Goal: Task Accomplishment & Management: Use online tool/utility

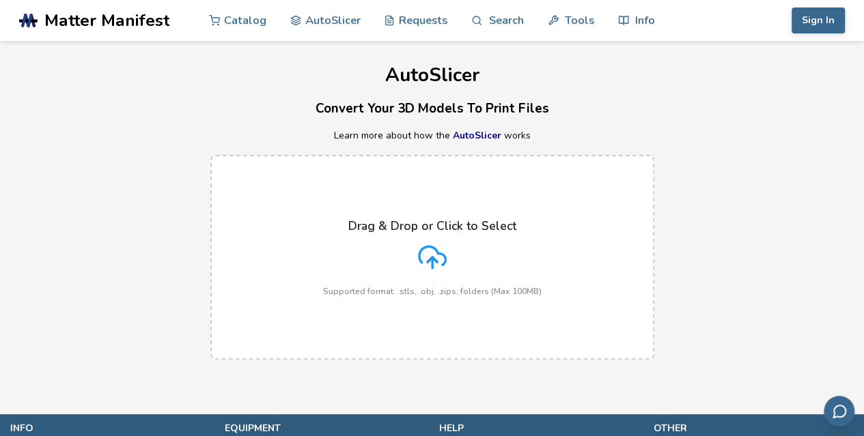
click at [423, 252] on icon at bounding box center [432, 257] width 29 height 29
click at [0, 0] on input "Drag & Drop or Click to Select Supported format: .stls, .obj, .zips, folders (M…" at bounding box center [0, 0] width 0 height 0
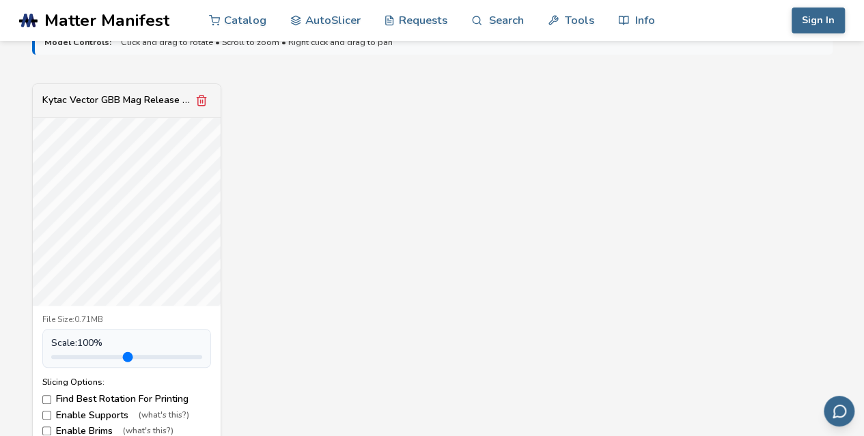
scroll to position [546, 0]
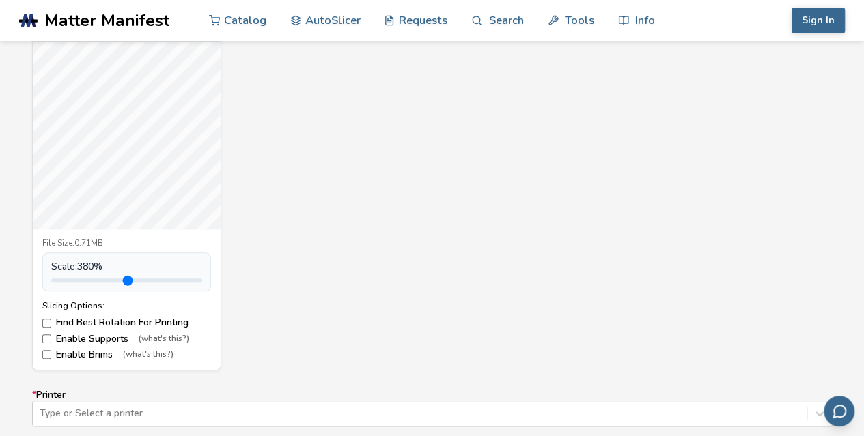
drag, startPoint x: 82, startPoint y: 280, endPoint x: 162, endPoint y: 287, distance: 80.2
type input "***"
click at [162, 283] on input "range" at bounding box center [126, 281] width 151 height 4
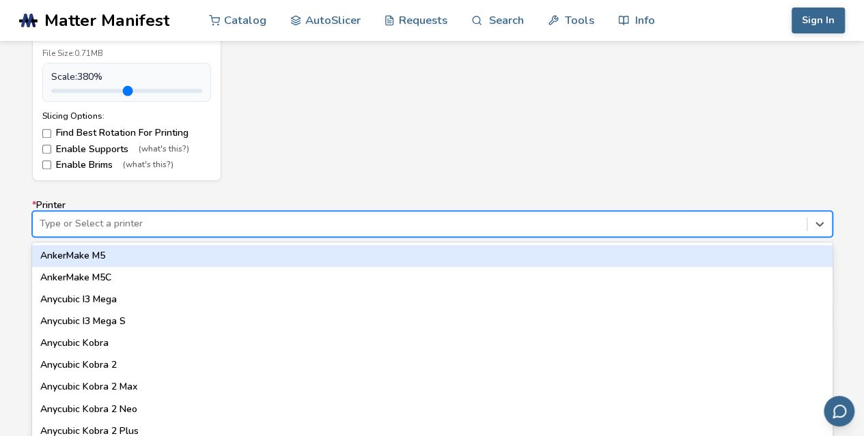
scroll to position [751, 0]
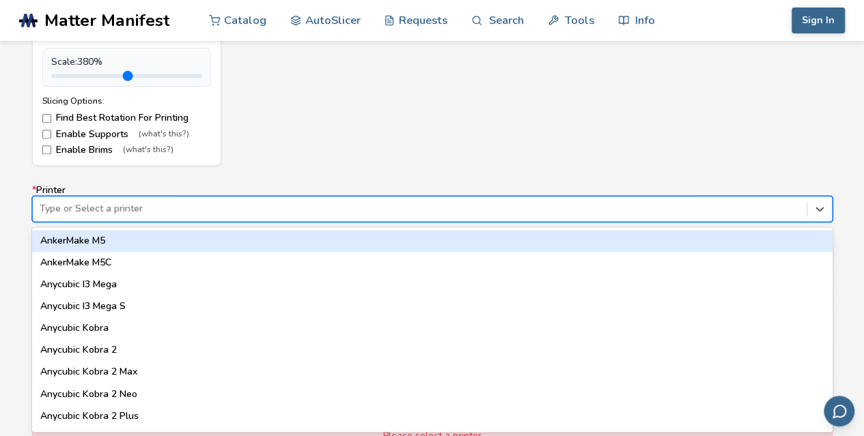
click at [129, 217] on div "Type or Select a printer" at bounding box center [432, 209] width 800 height 26
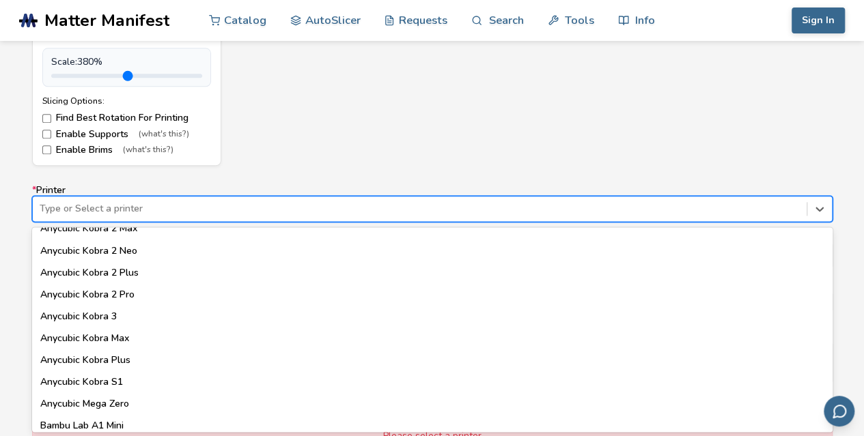
scroll to position [205, 0]
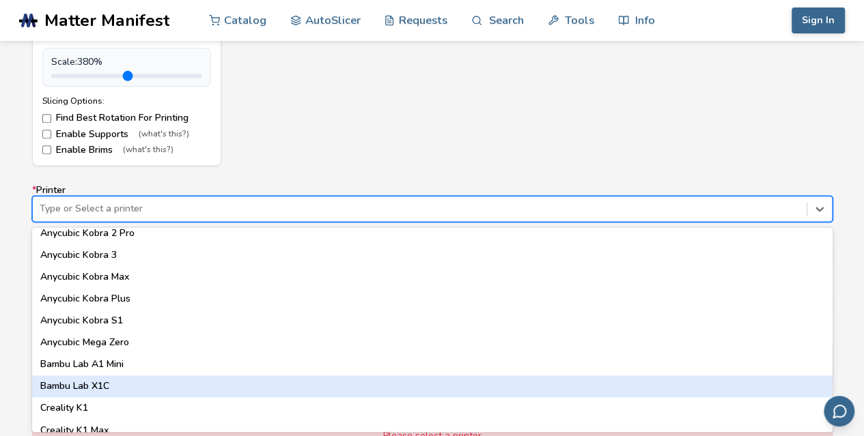
click at [106, 383] on div "Bambu Lab X1C" at bounding box center [432, 386] width 800 height 22
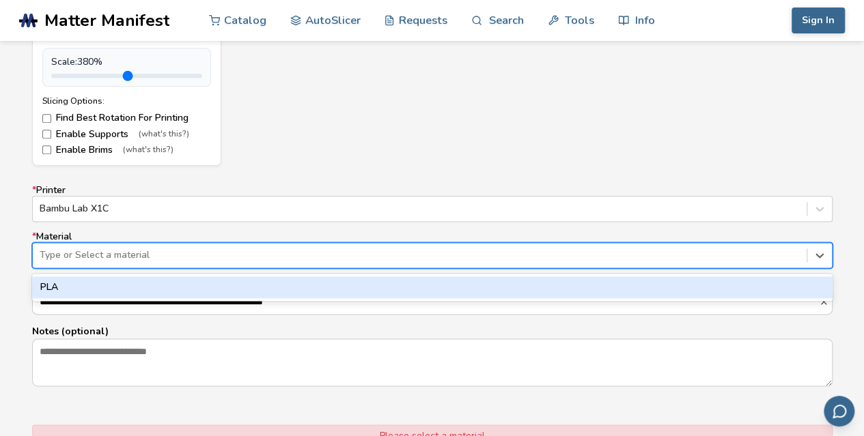
click at [80, 264] on div "Type or Select a material" at bounding box center [432, 255] width 800 height 26
click at [69, 282] on div "PLA" at bounding box center [432, 287] width 800 height 22
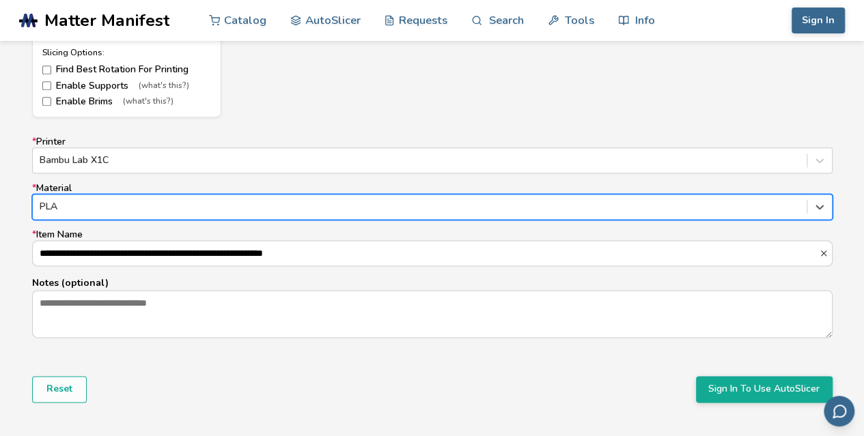
scroll to position [887, 0]
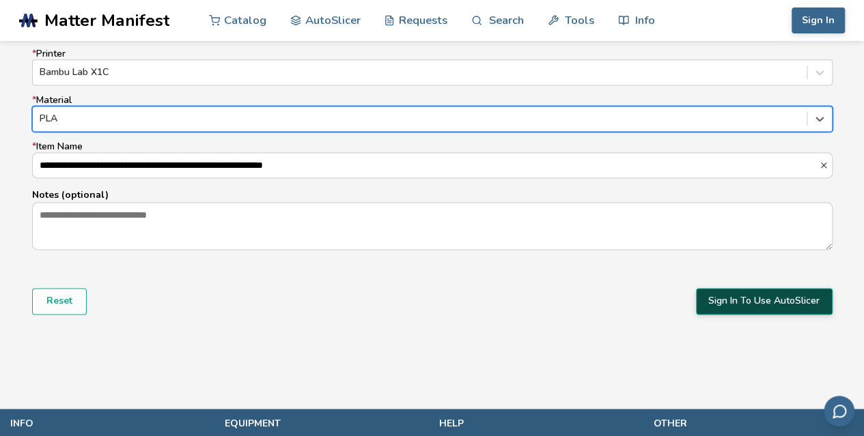
click at [729, 297] on button "Sign In To Use AutoSlicer" at bounding box center [764, 301] width 137 height 26
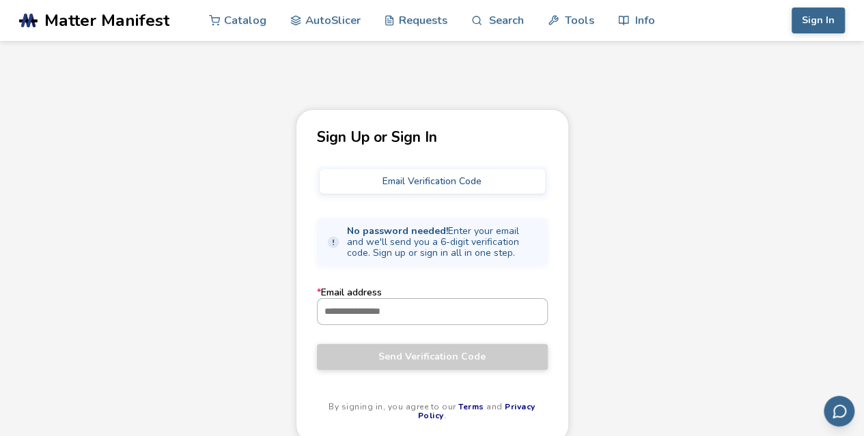
click at [367, 319] on input "* Email address" at bounding box center [431, 311] width 229 height 25
type input "**********"
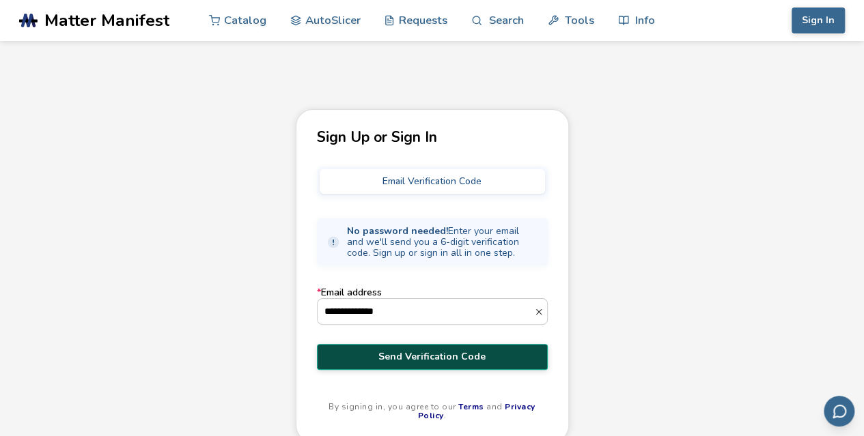
click at [407, 355] on span "Send Verification Code" at bounding box center [432, 357] width 210 height 11
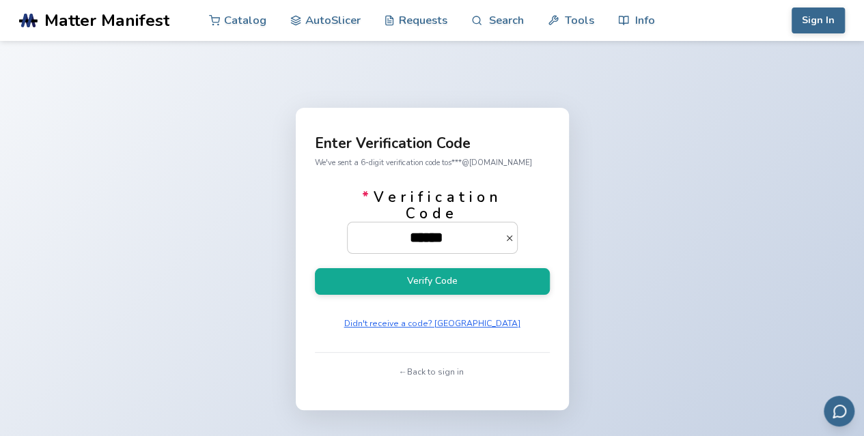
type input "******"
click at [315, 268] on button "Verify Code" at bounding box center [432, 281] width 235 height 27
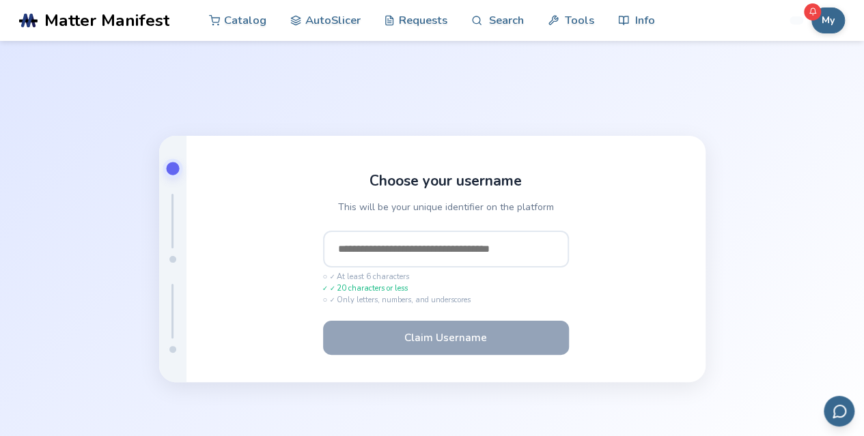
click at [410, 255] on input "text" at bounding box center [446, 249] width 246 height 37
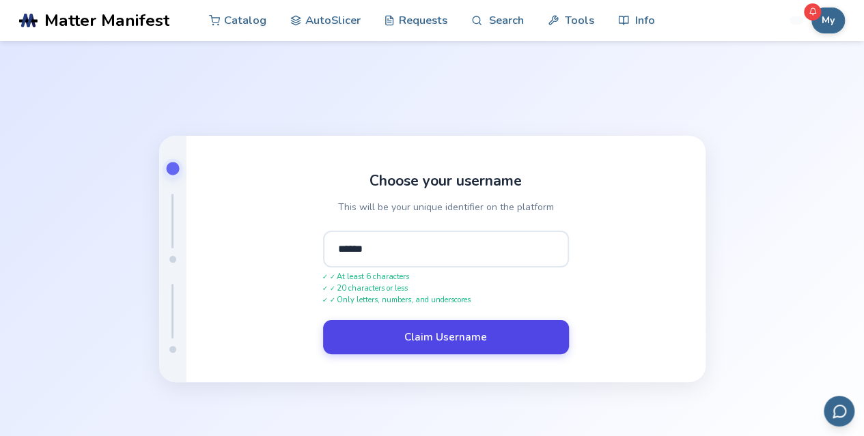
type input "******"
click at [481, 341] on button "Claim Username" at bounding box center [446, 337] width 246 height 34
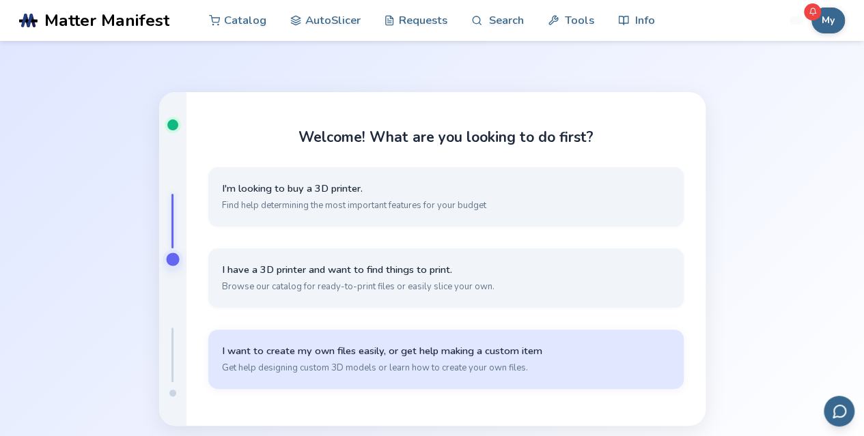
click at [498, 375] on button "I want to create my own files easily, or get help making a custom item Get help…" at bounding box center [445, 359] width 475 height 59
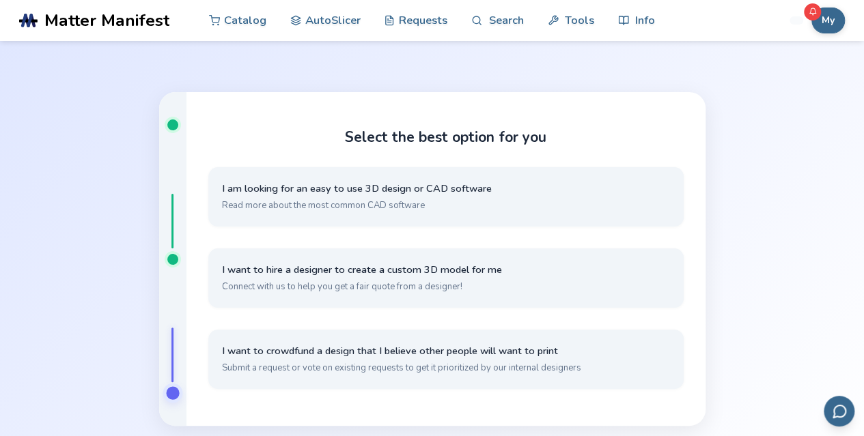
click at [168, 125] on div at bounding box center [172, 124] width 11 height 11
click at [171, 251] on div at bounding box center [172, 226] width 11 height 76
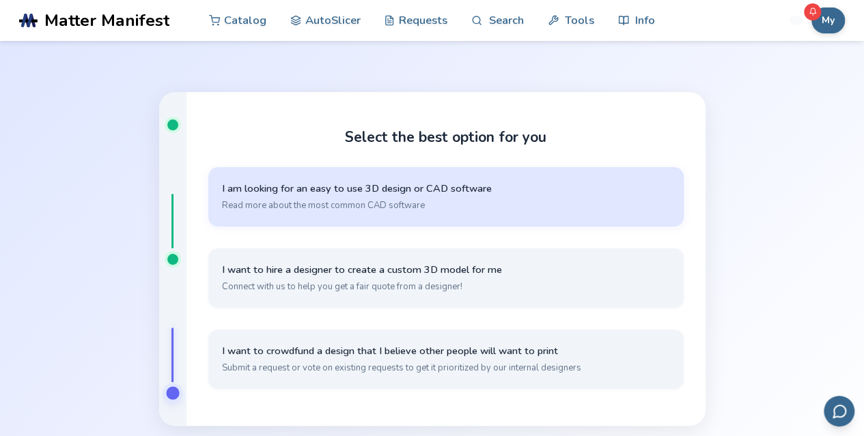
click at [498, 197] on button "I am looking for an easy to use 3D design or CAD software Read more about the m…" at bounding box center [445, 196] width 475 height 59
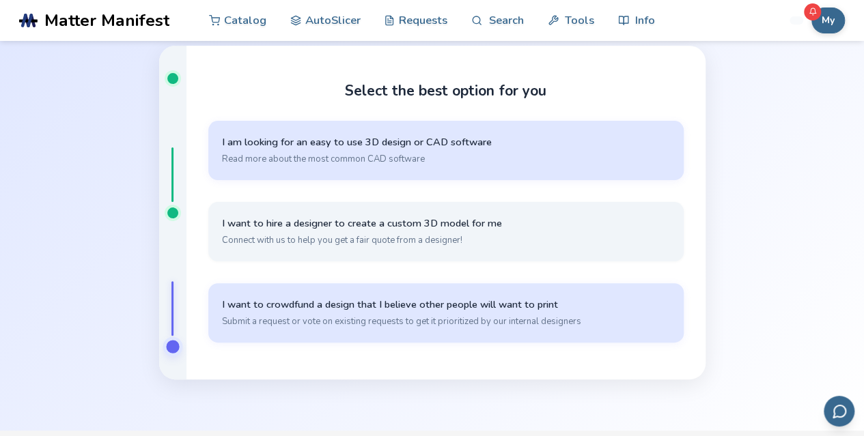
scroll to position [137, 0]
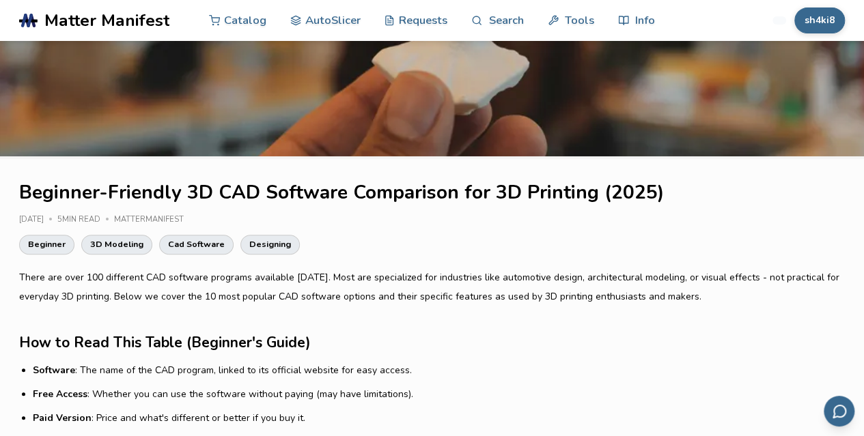
scroll to position [205, 0]
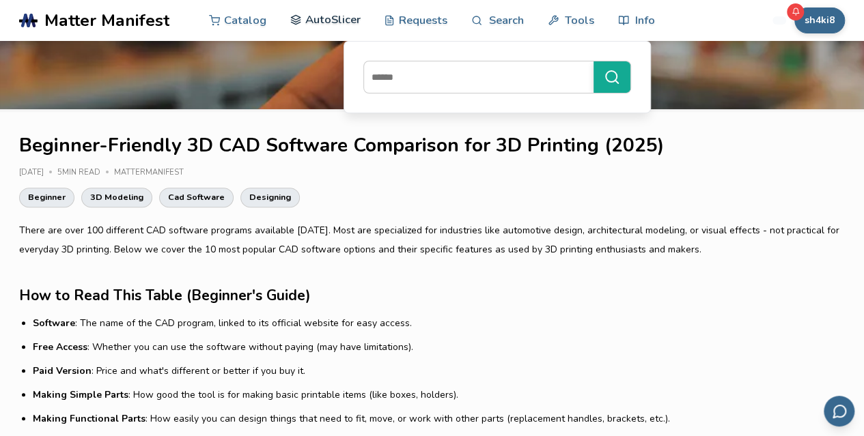
click at [338, 19] on link "AutoSlicer" at bounding box center [325, 19] width 70 height 41
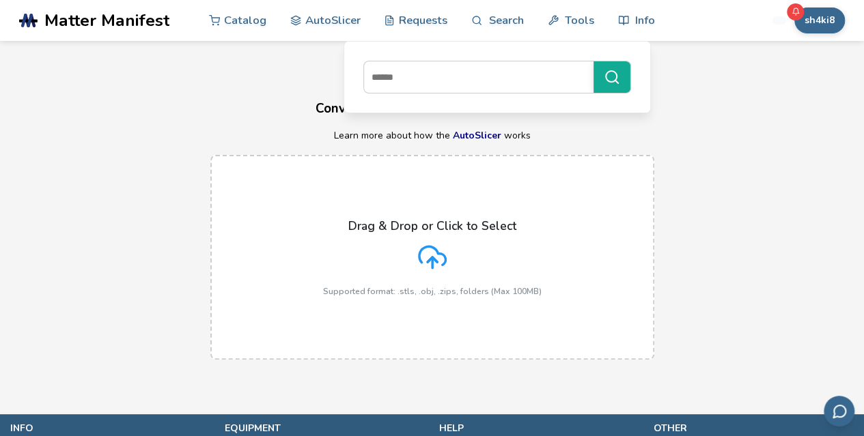
click at [433, 269] on icon at bounding box center [432, 257] width 29 height 29
click at [0, 0] on input "Drag & Drop or Click to Select Supported format: .stls, .obj, .zips, folders (M…" at bounding box center [0, 0] width 0 height 0
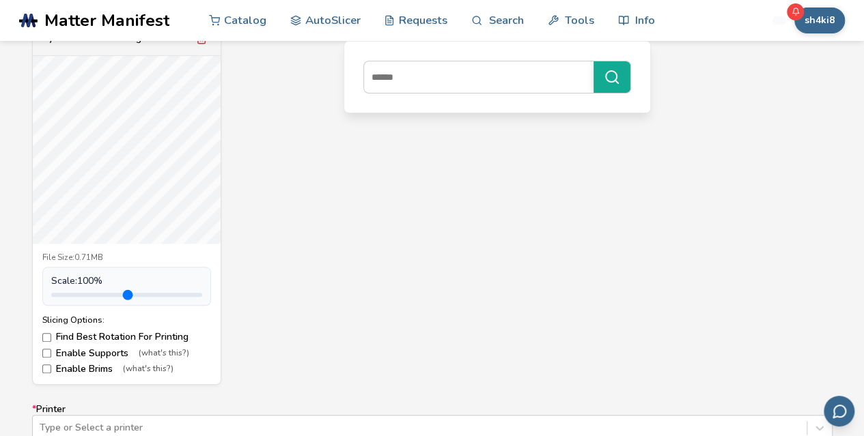
scroll to position [546, 0]
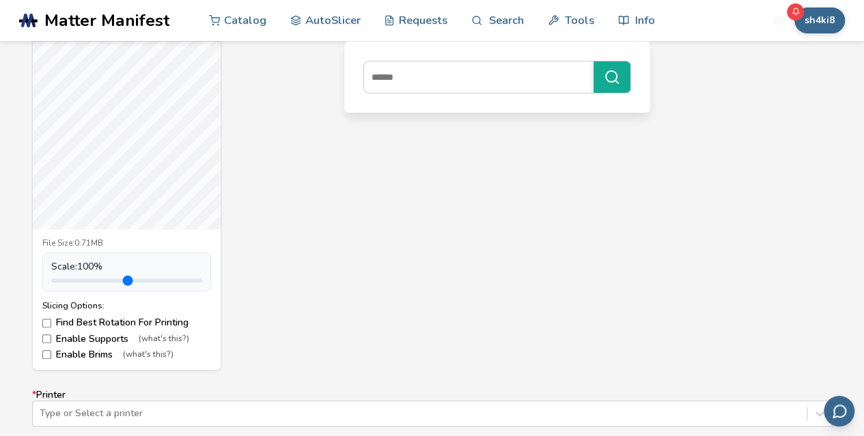
click at [62, 341] on label "Enable Supports (what's this?)" at bounding box center [126, 339] width 169 height 11
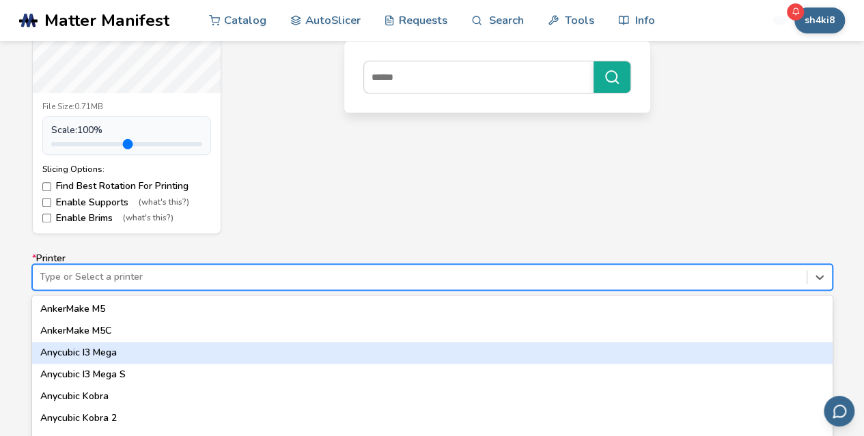
scroll to position [751, 0]
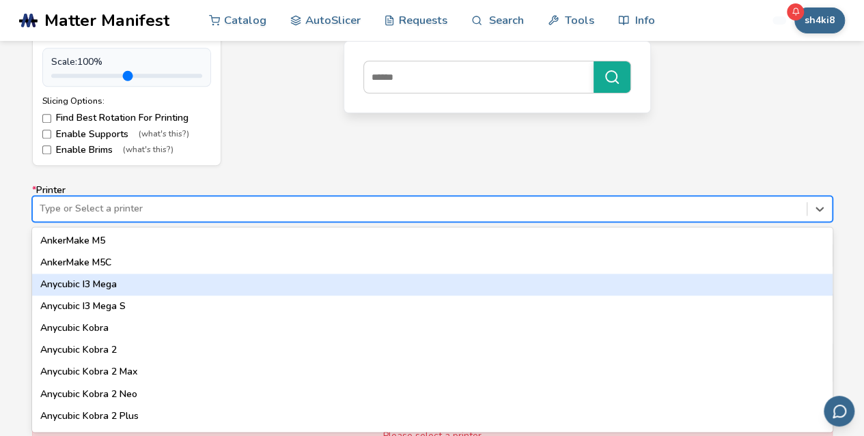
click at [94, 222] on div "64 results available. Use Up and Down to choose options, press Enter to select …" at bounding box center [432, 209] width 800 height 26
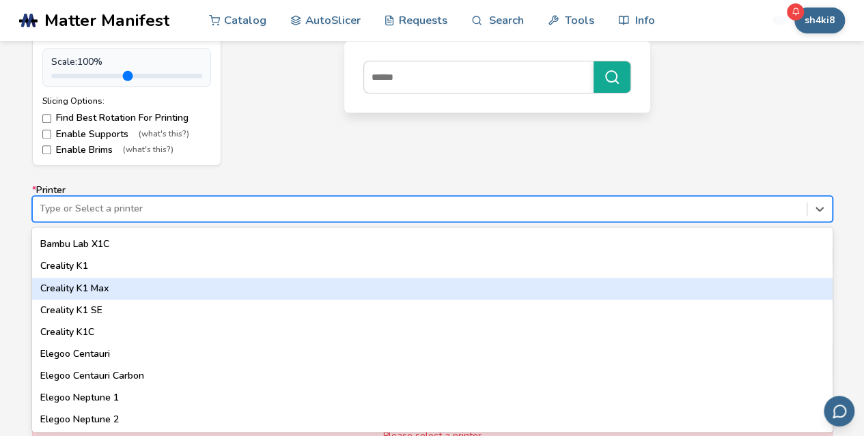
scroll to position [273, 0]
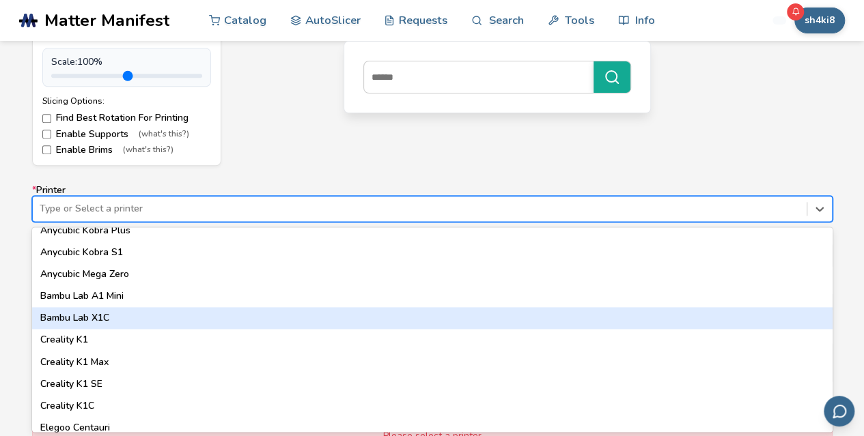
click at [126, 316] on div "Bambu Lab X1C" at bounding box center [432, 318] width 800 height 22
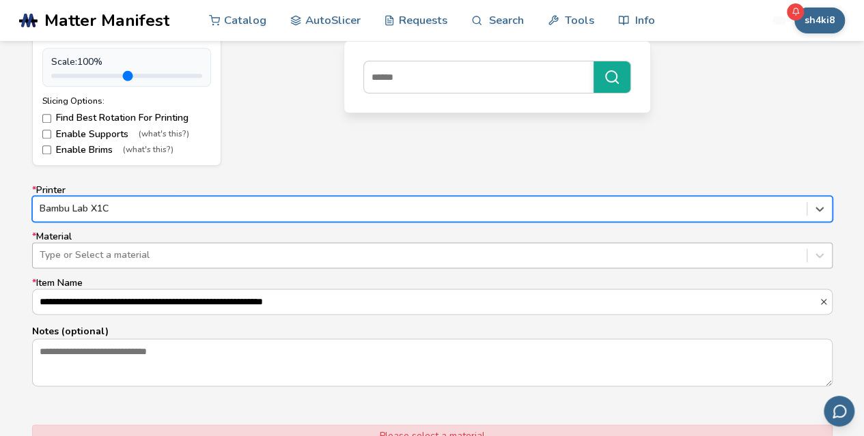
click at [117, 255] on div at bounding box center [420, 255] width 760 height 14
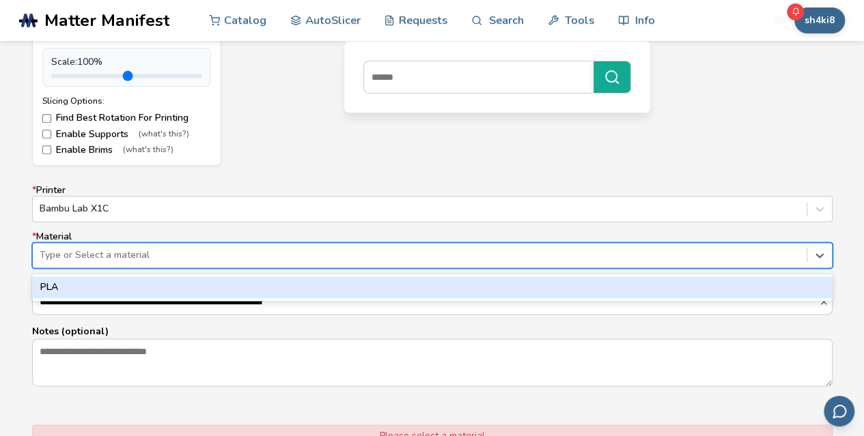
click at [101, 287] on div "PLA" at bounding box center [432, 287] width 800 height 22
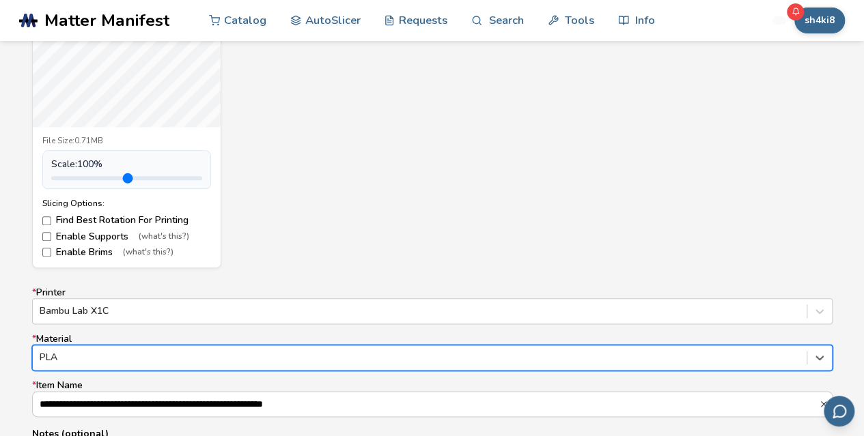
scroll to position [751, 0]
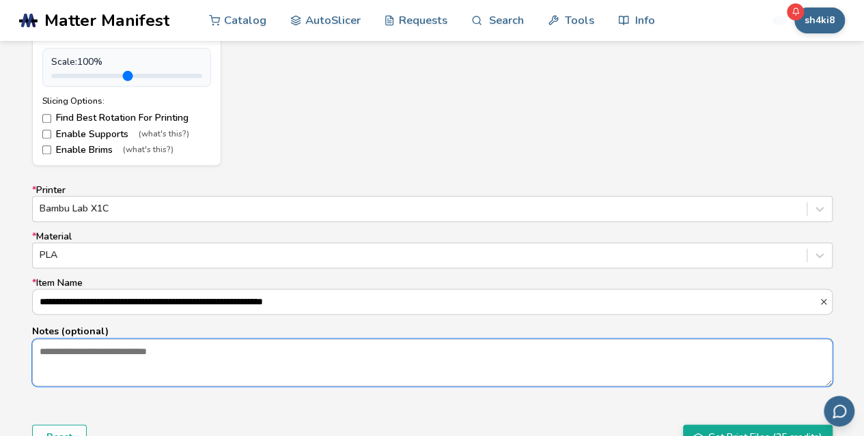
click at [538, 349] on textarea "Notes (optional)" at bounding box center [432, 362] width 799 height 46
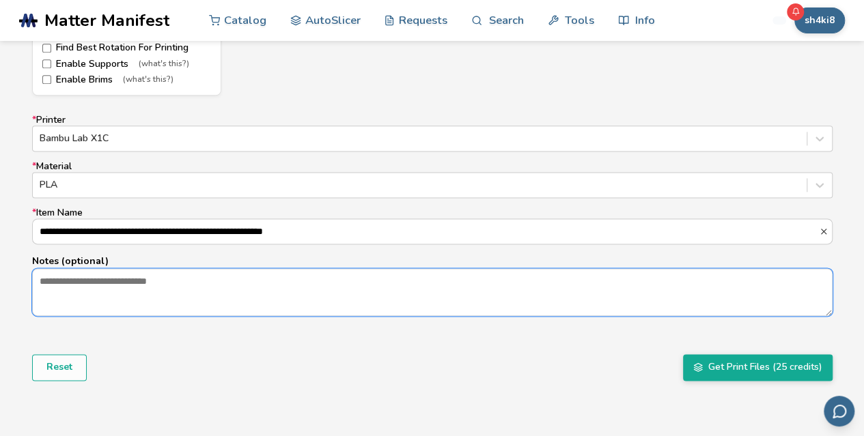
scroll to position [887, 0]
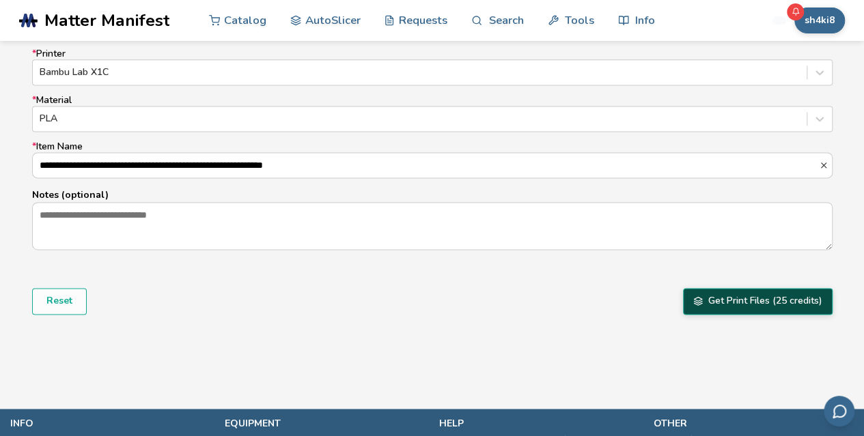
click at [715, 302] on button "Get Print Files (25 credits)" at bounding box center [757, 301] width 149 height 26
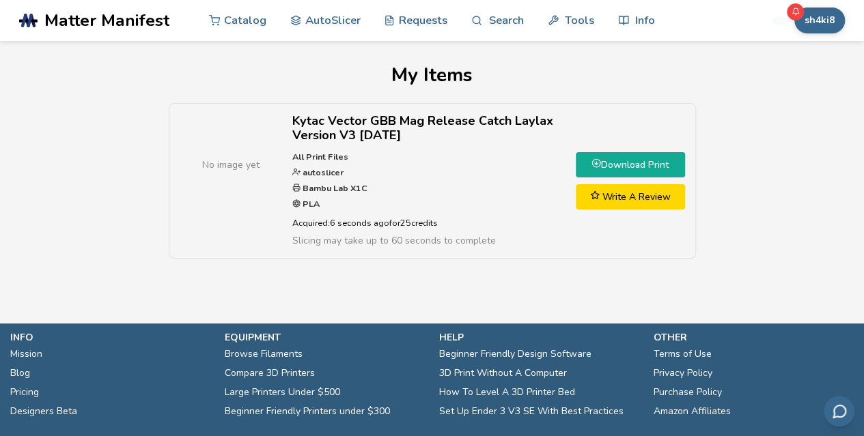
click at [629, 160] on link "Download Print" at bounding box center [629, 164] width 109 height 25
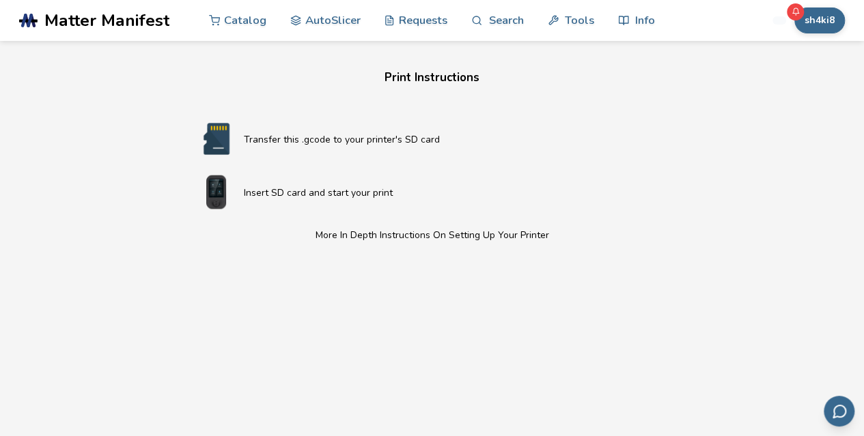
scroll to position [614, 0]
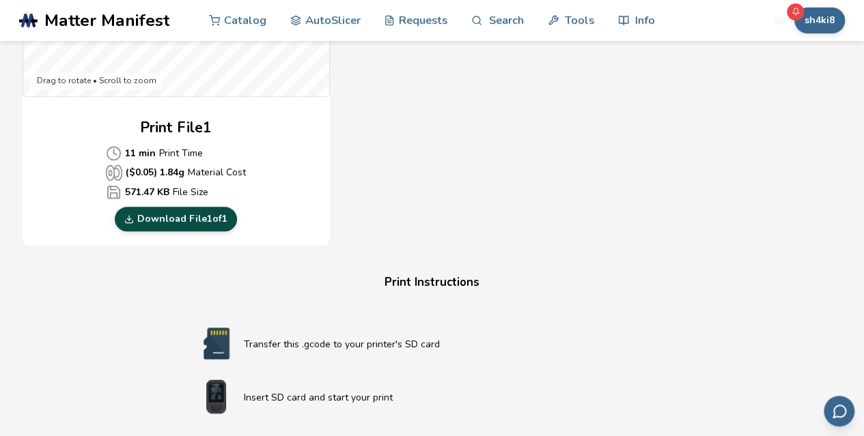
click at [145, 219] on link "Download File 1 of 1" at bounding box center [176, 219] width 122 height 25
click at [110, 326] on div "Download Your Print File Kytac Vector GBB Mag Release Catch Laylax Version V3 1…" at bounding box center [431, 104] width 825 height 1309
click at [18, 189] on section "Download Your Print File Kytac Vector GBB Mag Release Catch Laylax Version V3 1…" at bounding box center [432, 112] width 864 height 1371
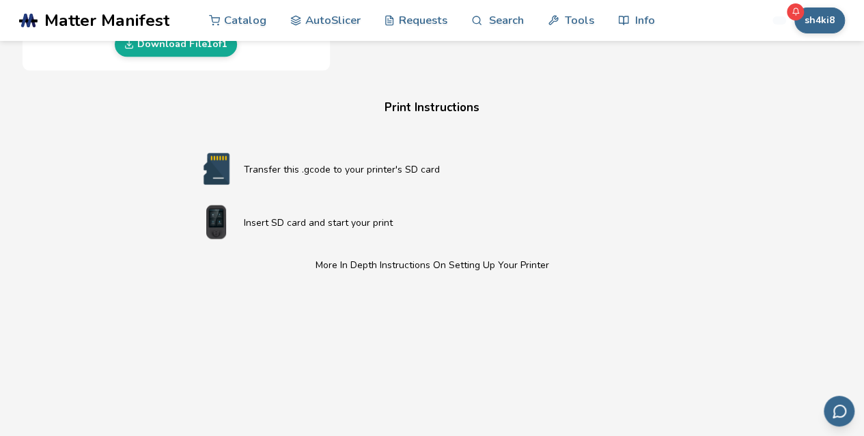
scroll to position [683, 0]
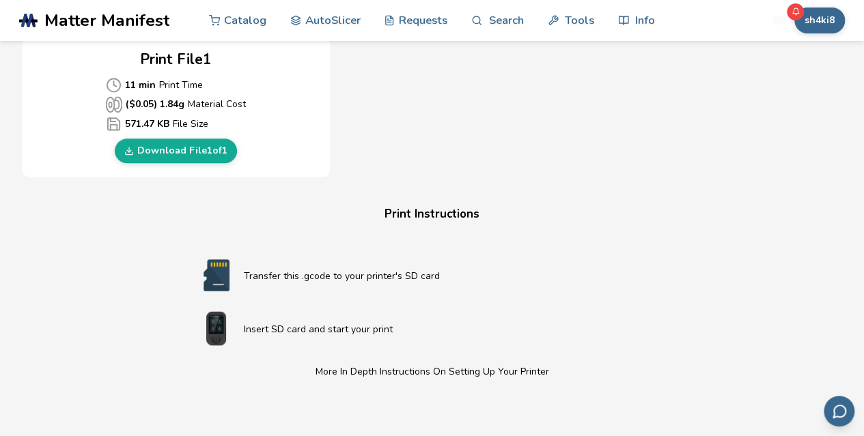
click at [113, 250] on div "Download Your Print File Kytac Vector GBB Mag Release Catch Laylax Version V3 1…" at bounding box center [431, 36] width 825 height 1309
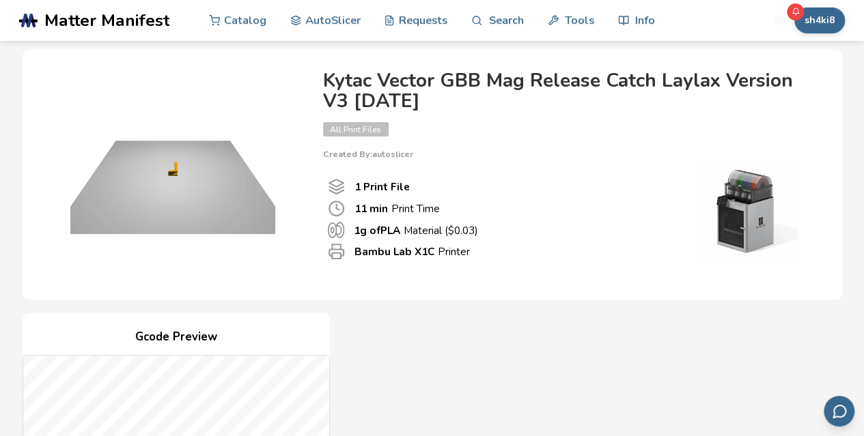
scroll to position [0, 0]
